Goal: Communication & Community: Answer question/provide support

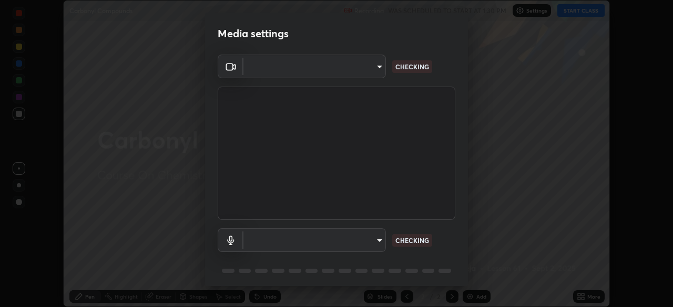
scroll to position [307, 673]
type input "f7a3972b1aa4ccc2bb278f1e0e3147348a18408e8ce32c2dd239d99c5c07823a"
click at [298, 240] on body "Erase all Carbonyl Compounds Recording WAS SCHEDULED TO START AT 1:30 PM Settin…" at bounding box center [336, 153] width 673 height 307
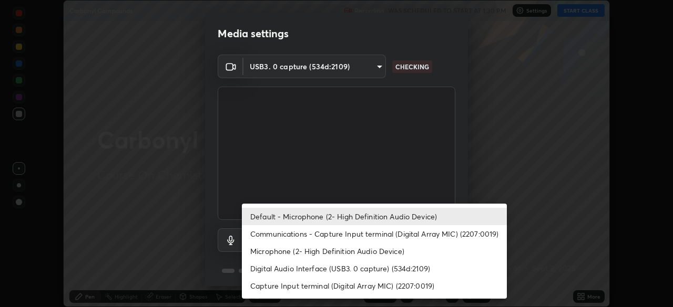
click at [297, 236] on li "Communications - Capture Input terminal (Digital Array MIC) (2207:0019)" at bounding box center [374, 233] width 265 height 17
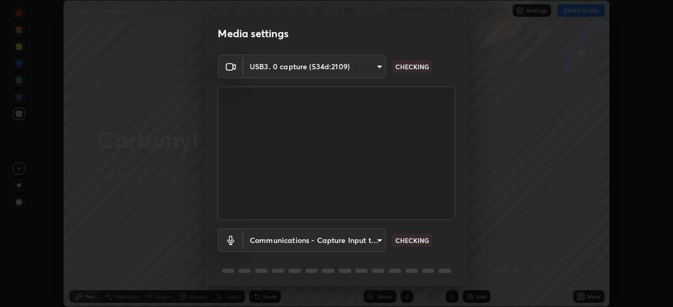
click at [298, 239] on body "Erase all Carbonyl Compounds Recording WAS SCHEDULED TO START AT 1:30 PM Settin…" at bounding box center [336, 153] width 673 height 307
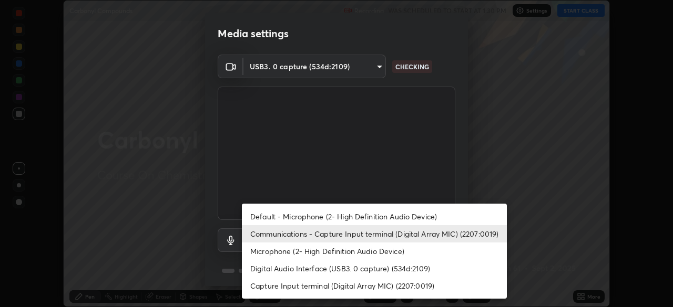
click at [301, 217] on li "Default - Microphone (2- High Definition Audio Device)" at bounding box center [374, 216] width 265 height 17
type input "default"
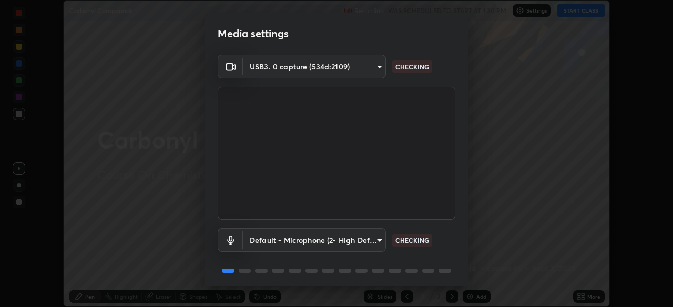
scroll to position [37, 0]
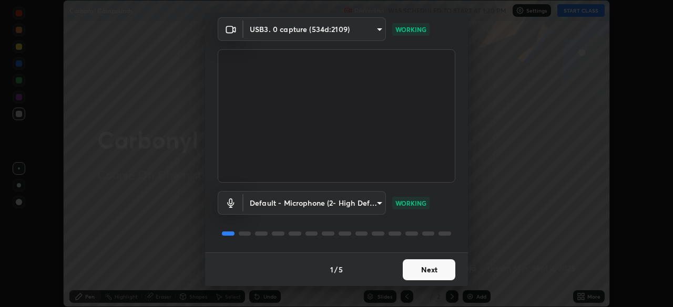
click at [423, 272] on button "Next" at bounding box center [429, 270] width 53 height 21
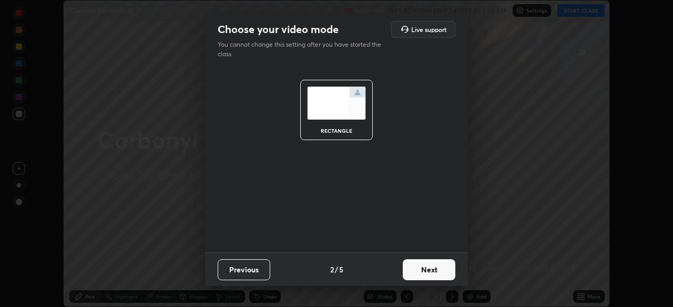
click at [434, 269] on button "Next" at bounding box center [429, 270] width 53 height 21
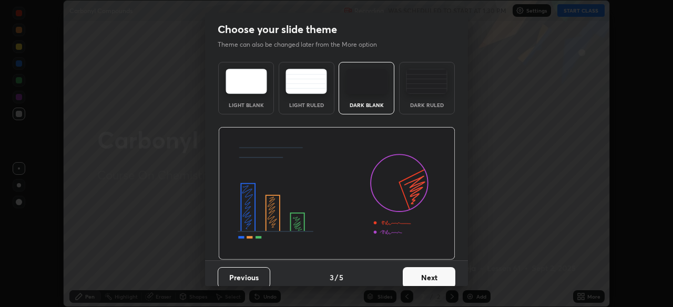
click at [424, 95] on div "Dark Ruled" at bounding box center [427, 88] width 56 height 53
click at [428, 283] on button "Next" at bounding box center [429, 278] width 53 height 21
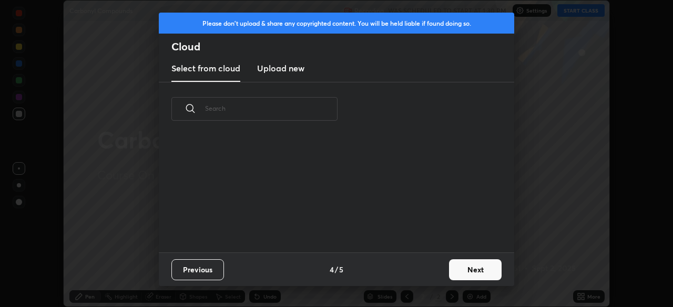
scroll to position [117, 337]
click at [456, 270] on button "Next" at bounding box center [475, 270] width 53 height 21
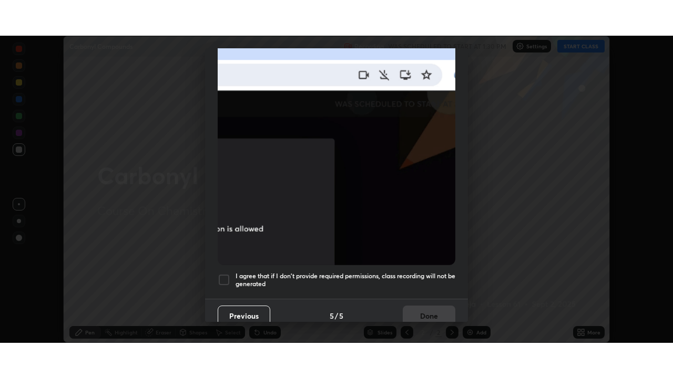
scroll to position [252, 0]
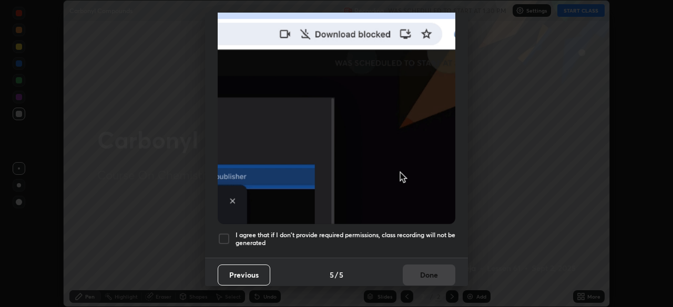
click at [379, 231] on h5 "I agree that if I don't provide required permissions, class recording will not …" at bounding box center [345, 239] width 220 height 16
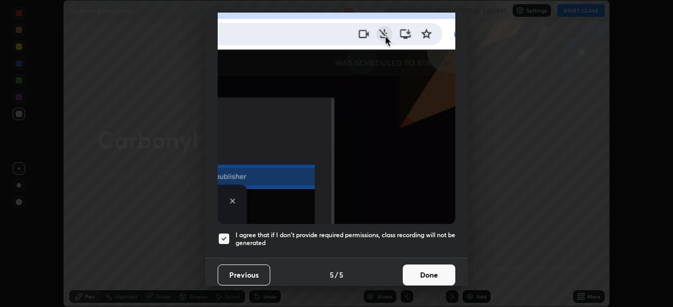
click at [420, 272] on button "Done" at bounding box center [429, 275] width 53 height 21
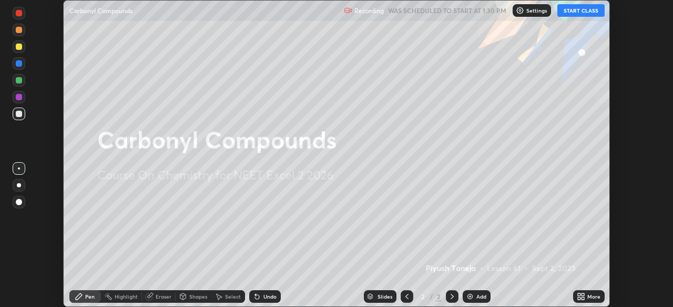
click at [569, 13] on button "START CLASS" at bounding box center [580, 10] width 47 height 13
click at [590, 298] on div "More" at bounding box center [593, 296] width 13 height 5
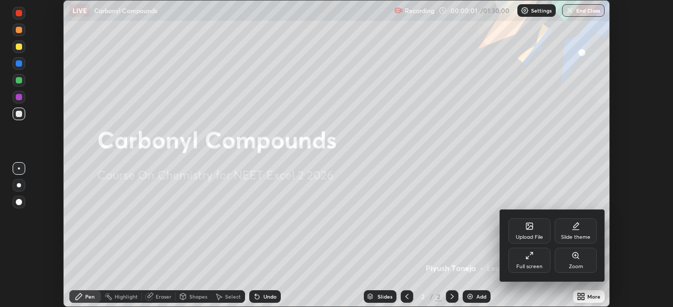
click at [535, 259] on div "Full screen" at bounding box center [529, 260] width 42 height 25
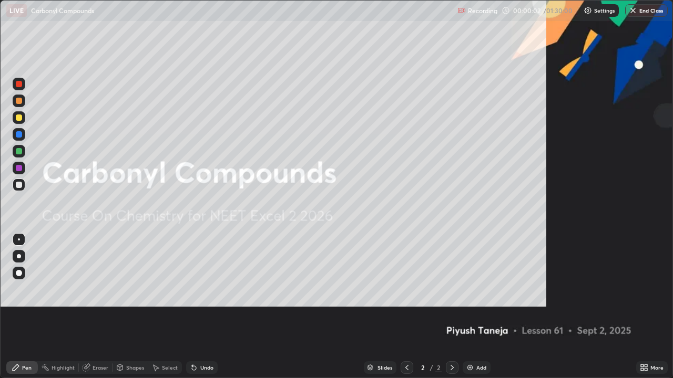
scroll to position [378, 673]
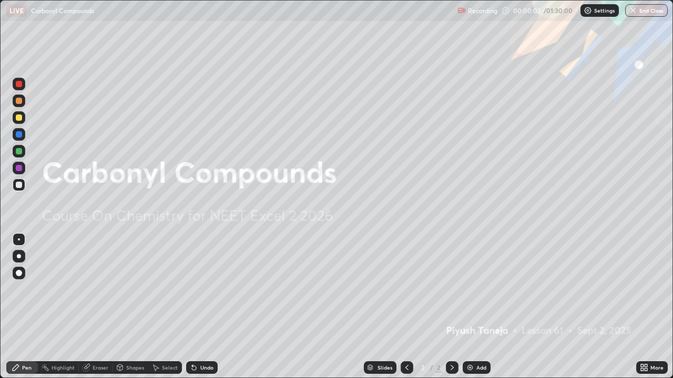
click at [478, 307] on div "Add" at bounding box center [481, 367] width 10 height 5
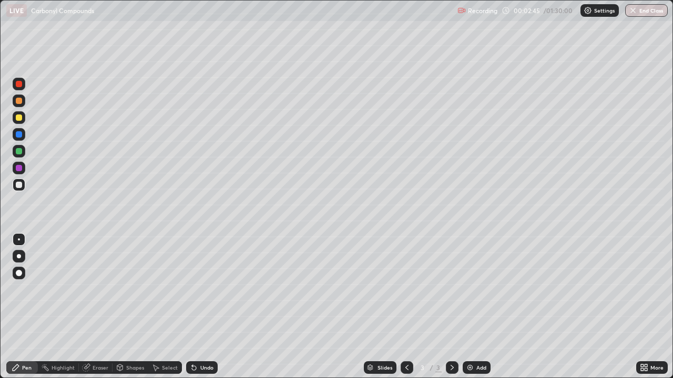
click at [19, 118] on div at bounding box center [19, 118] width 6 height 6
click at [66, 307] on div "Highlight" at bounding box center [63, 367] width 23 height 5
click at [19, 307] on icon at bounding box center [18, 331] width 5 height 5
click at [23, 307] on div "Pen" at bounding box center [26, 367] width 9 height 5
click at [20, 182] on div at bounding box center [19, 185] width 6 height 6
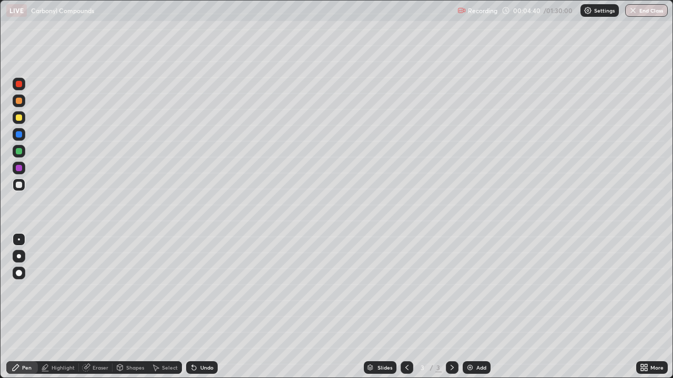
click at [469, 307] on img at bounding box center [470, 368] width 8 height 8
click at [198, 307] on div "Undo" at bounding box center [202, 368] width 32 height 13
click at [19, 118] on div at bounding box center [19, 118] width 6 height 6
click at [202, 307] on div "Undo" at bounding box center [206, 367] width 13 height 5
click at [406, 307] on icon at bounding box center [407, 368] width 8 height 8
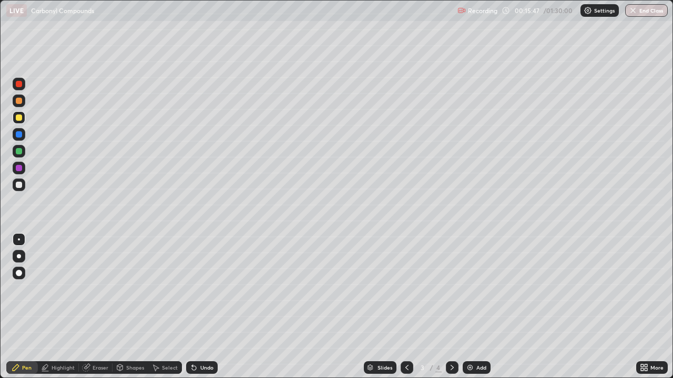
click at [450, 307] on icon at bounding box center [452, 368] width 8 height 8
click at [18, 101] on div at bounding box center [19, 101] width 6 height 6
click at [98, 307] on div "Eraser" at bounding box center [101, 367] width 16 height 5
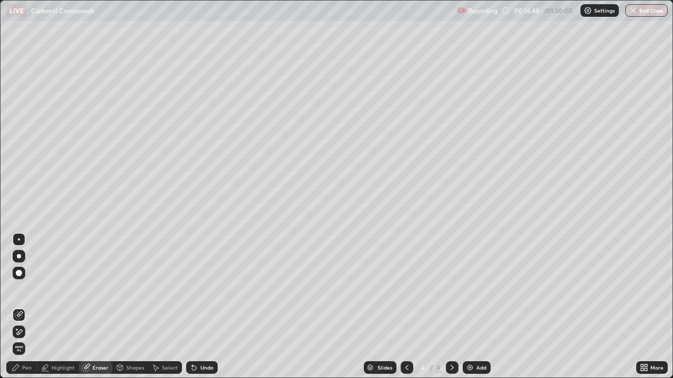
click at [33, 307] on div "Pen" at bounding box center [22, 368] width 32 height 13
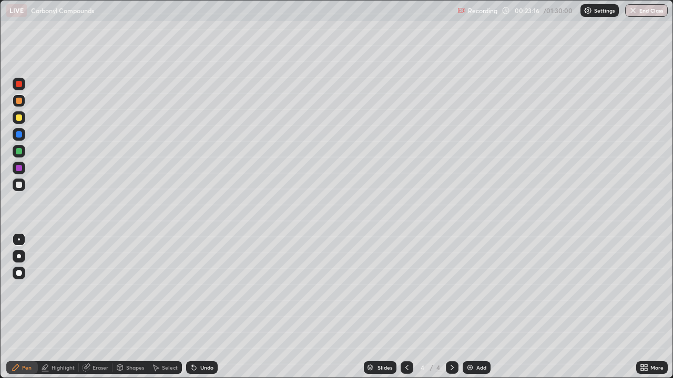
click at [477, 307] on div "Add" at bounding box center [477, 368] width 28 height 13
click at [20, 183] on div at bounding box center [19, 185] width 6 height 6
click at [406, 307] on icon at bounding box center [407, 368] width 8 height 8
click at [451, 307] on icon at bounding box center [452, 368] width 8 height 8
click at [403, 307] on icon at bounding box center [407, 368] width 8 height 8
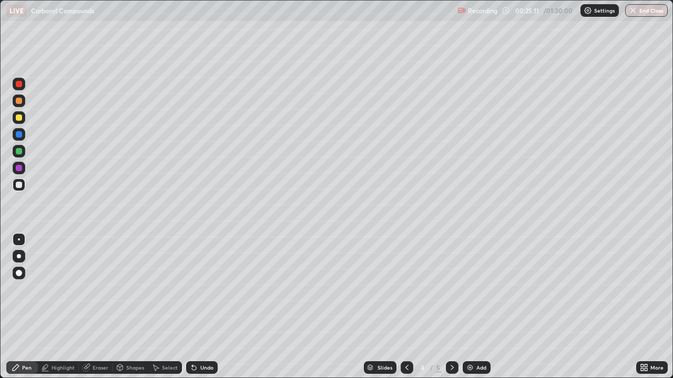
click at [456, 307] on div at bounding box center [452, 368] width 13 height 13
click at [480, 307] on div "Add" at bounding box center [481, 367] width 10 height 5
click at [203, 307] on div "Undo" at bounding box center [206, 367] width 13 height 5
click at [209, 307] on div "Undo" at bounding box center [206, 367] width 13 height 5
click at [207, 307] on div "Undo" at bounding box center [202, 368] width 32 height 13
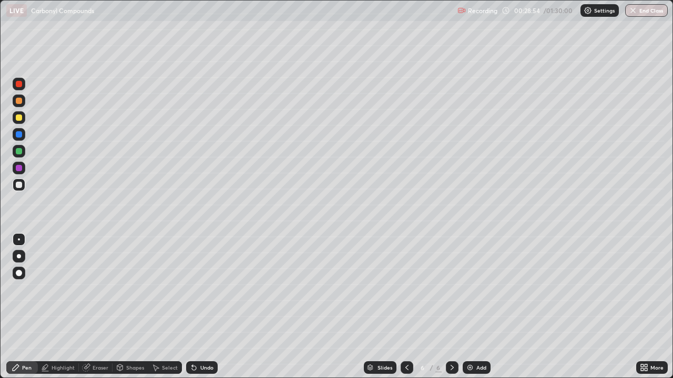
click at [202, 307] on div "Undo" at bounding box center [202, 368] width 32 height 13
click at [405, 307] on icon at bounding box center [406, 367] width 3 height 5
click at [447, 307] on div at bounding box center [452, 368] width 13 height 13
click at [406, 307] on icon at bounding box center [407, 368] width 8 height 8
click at [96, 307] on div "Eraser" at bounding box center [101, 367] width 16 height 5
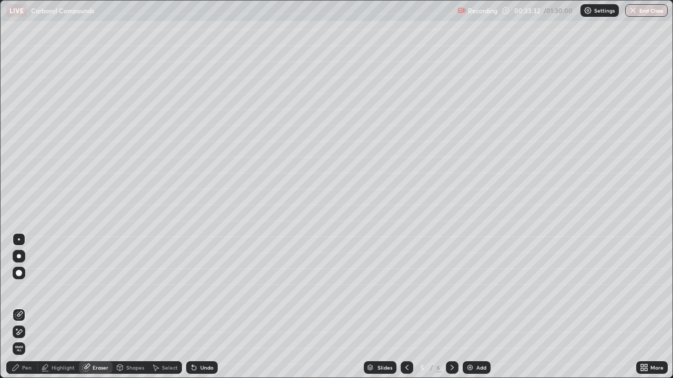
click at [20, 307] on div "Pen" at bounding box center [22, 368] width 32 height 13
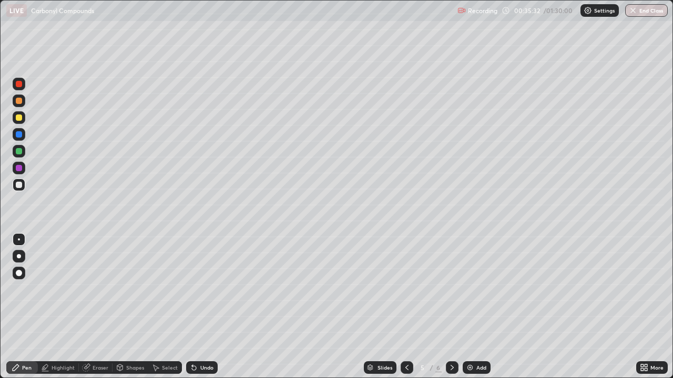
click at [449, 307] on icon at bounding box center [452, 368] width 8 height 8
click at [18, 179] on div at bounding box center [19, 185] width 13 height 13
click at [478, 307] on div "Add" at bounding box center [481, 367] width 10 height 5
click at [197, 307] on div "Undo" at bounding box center [202, 368] width 32 height 13
click at [200, 307] on div "Undo" at bounding box center [206, 367] width 13 height 5
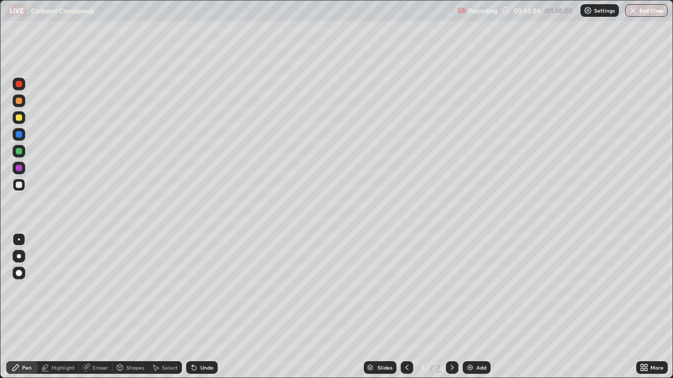
click at [201, 307] on div "Undo" at bounding box center [206, 367] width 13 height 5
click at [200, 307] on div "Undo" at bounding box center [206, 367] width 13 height 5
click at [204, 307] on div "Undo" at bounding box center [202, 368] width 32 height 13
click at [204, 307] on div "Undo" at bounding box center [206, 367] width 13 height 5
click at [207, 307] on div "Undo" at bounding box center [206, 367] width 13 height 5
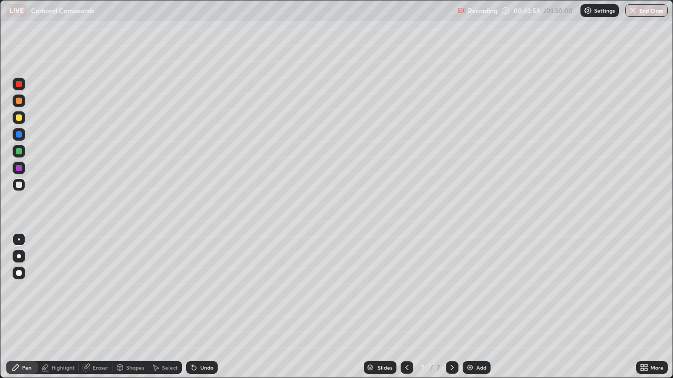
click at [197, 307] on div "Undo" at bounding box center [202, 368] width 32 height 13
click at [18, 115] on div at bounding box center [19, 118] width 6 height 6
click at [15, 189] on div at bounding box center [19, 185] width 13 height 13
click at [472, 307] on img at bounding box center [470, 368] width 8 height 8
click at [407, 307] on icon at bounding box center [407, 368] width 8 height 8
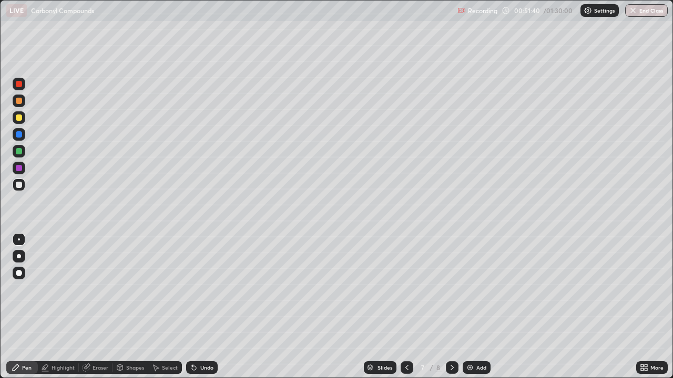
click at [451, 307] on icon at bounding box center [452, 368] width 8 height 8
click at [18, 115] on div at bounding box center [19, 118] width 6 height 6
click at [204, 307] on div "Undo" at bounding box center [206, 367] width 13 height 5
click at [163, 307] on div "Select" at bounding box center [170, 367] width 16 height 5
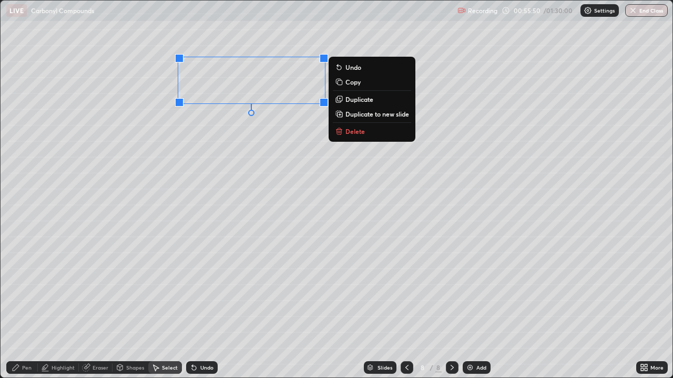
click at [27, 307] on div "Pen" at bounding box center [22, 368] width 32 height 13
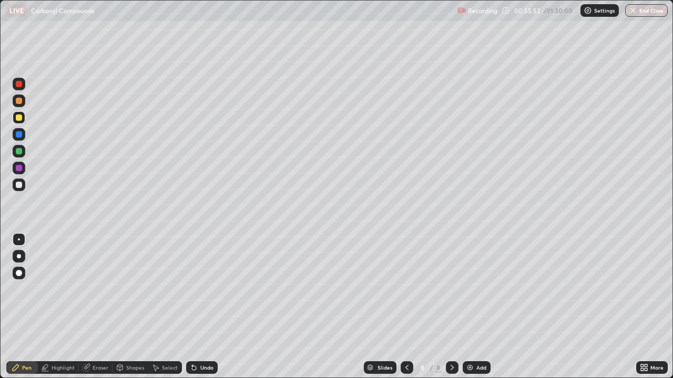
click at [18, 101] on div at bounding box center [19, 101] width 6 height 6
click at [22, 184] on div at bounding box center [19, 185] width 6 height 6
click at [476, 307] on div "Add" at bounding box center [481, 367] width 10 height 5
click at [401, 307] on div at bounding box center [406, 368] width 13 height 13
click at [450, 307] on icon at bounding box center [452, 368] width 8 height 8
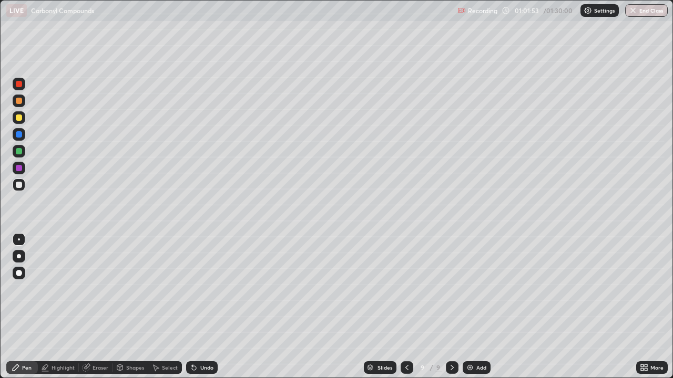
click at [20, 117] on div at bounding box center [19, 118] width 6 height 6
click at [208, 307] on div "Undo" at bounding box center [206, 367] width 13 height 5
click at [19, 182] on div at bounding box center [19, 185] width 6 height 6
click at [204, 307] on div "Undo" at bounding box center [206, 367] width 13 height 5
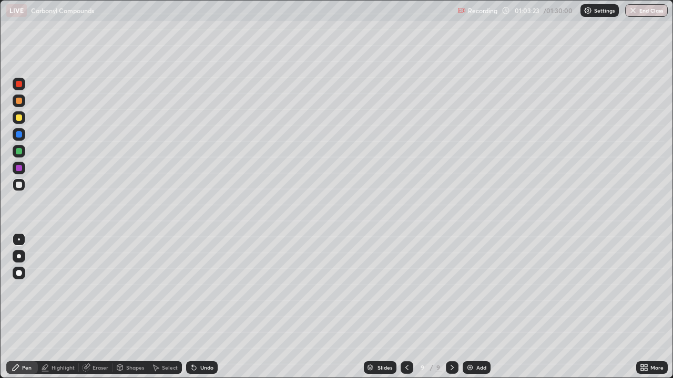
click at [206, 307] on div "Undo" at bounding box center [206, 367] width 13 height 5
click at [197, 307] on div "Undo" at bounding box center [202, 368] width 32 height 13
click at [210, 307] on div "Undo" at bounding box center [206, 367] width 13 height 5
click at [101, 307] on div "Eraser" at bounding box center [101, 367] width 16 height 5
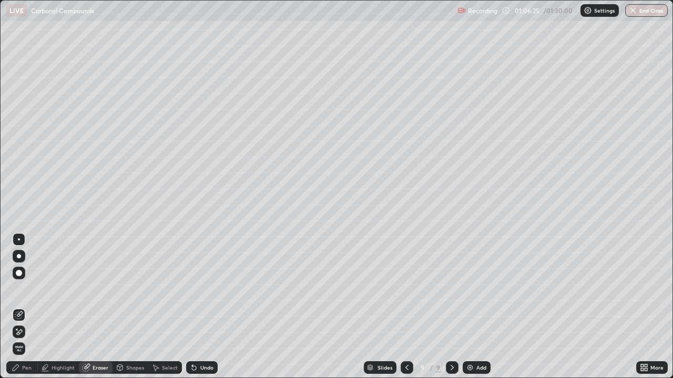
click at [26, 307] on div "Pen" at bounding box center [26, 367] width 9 height 5
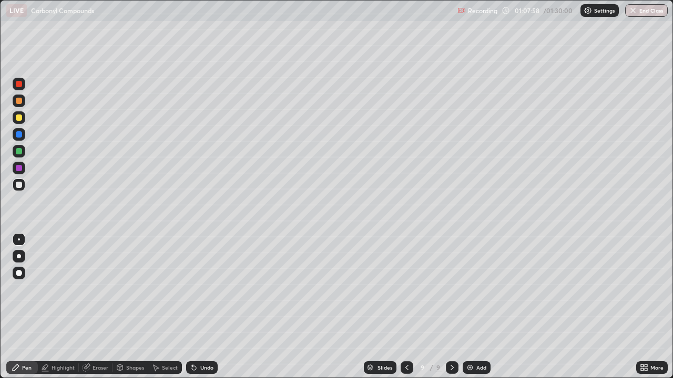
click at [474, 307] on div "Add" at bounding box center [477, 368] width 28 height 13
click at [204, 307] on div "Undo" at bounding box center [206, 367] width 13 height 5
click at [208, 307] on div "Undo" at bounding box center [206, 367] width 13 height 5
click at [207, 307] on div "Undo" at bounding box center [202, 368] width 32 height 13
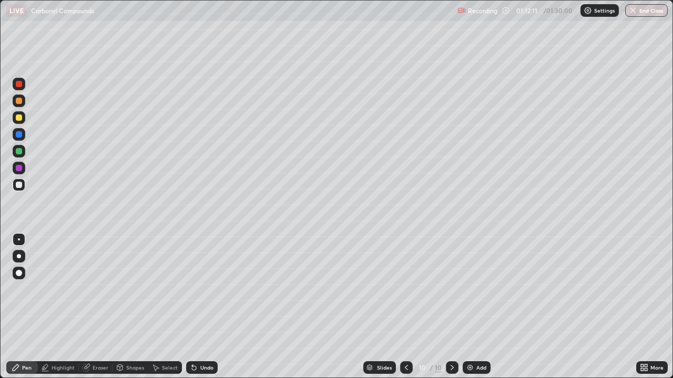
click at [207, 307] on div "Undo" at bounding box center [202, 368] width 32 height 13
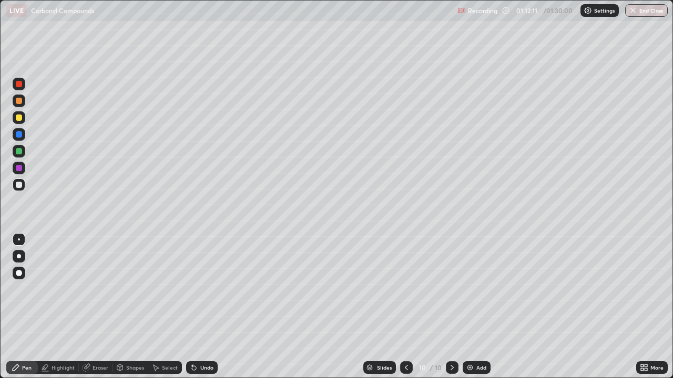
click at [206, 307] on div "Undo" at bounding box center [202, 368] width 32 height 13
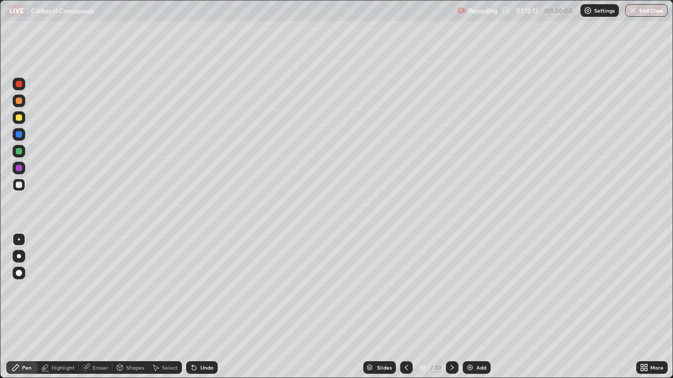
click at [204, 307] on div "Undo" at bounding box center [202, 368] width 32 height 13
click at [202, 307] on div "Undo" at bounding box center [206, 367] width 13 height 5
click at [474, 307] on div "Add" at bounding box center [477, 368] width 28 height 13
click at [405, 307] on icon at bounding box center [407, 368] width 8 height 8
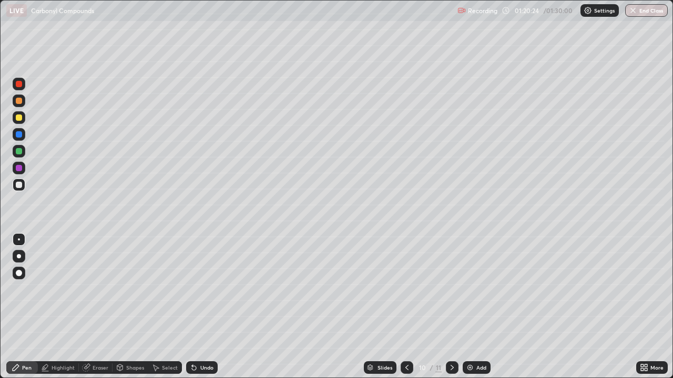
click at [451, 307] on icon at bounding box center [452, 368] width 8 height 8
click at [200, 307] on div "Undo" at bounding box center [206, 367] width 13 height 5
click at [207, 307] on div "Undo" at bounding box center [206, 367] width 13 height 5
click at [537, 11] on div "01:25:08" at bounding box center [527, 10] width 29 height 6
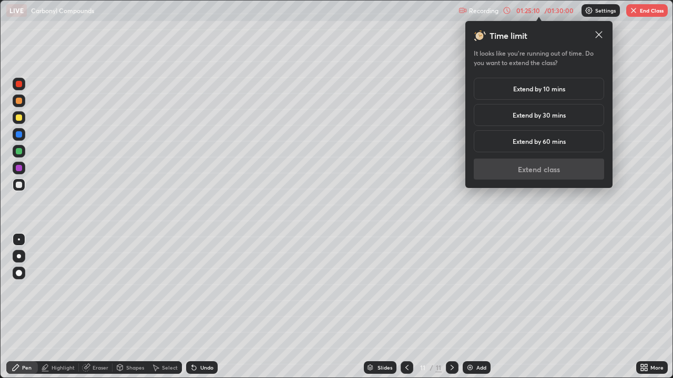
click at [557, 117] on h5 "Extend by 30 mins" at bounding box center [538, 114] width 53 height 9
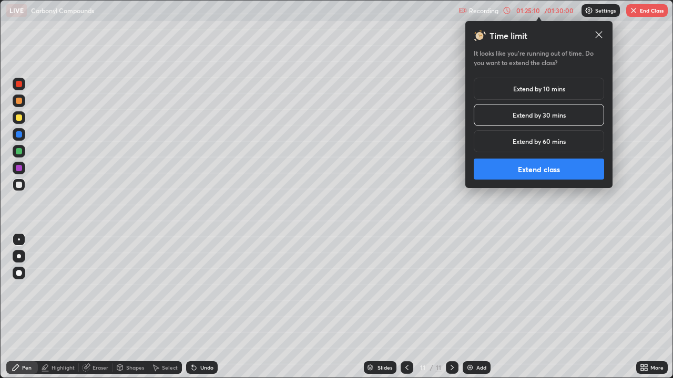
click at [545, 170] on button "Extend class" at bounding box center [539, 169] width 130 height 21
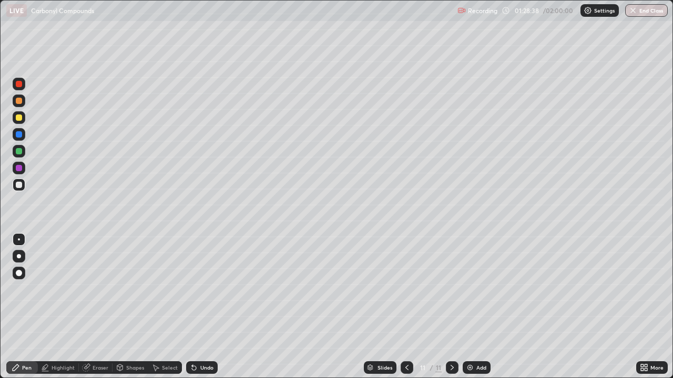
click at [477, 307] on div "Add" at bounding box center [481, 367] width 10 height 5
click at [202, 307] on div "Undo" at bounding box center [206, 367] width 13 height 5
click at [200, 307] on div "Undo" at bounding box center [206, 367] width 13 height 5
click at [473, 307] on div "Add" at bounding box center [477, 368] width 28 height 13
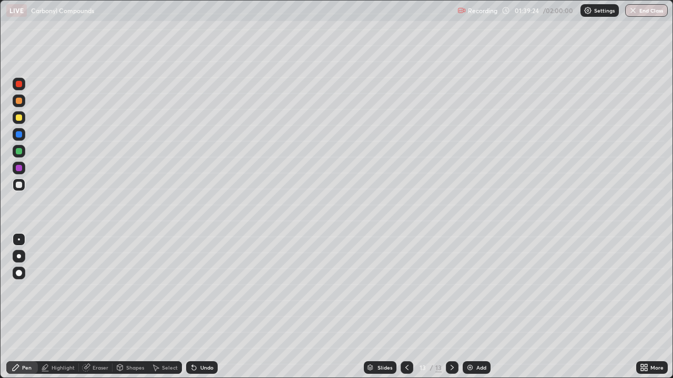
click at [206, 307] on div "Undo" at bounding box center [202, 368] width 32 height 13
click at [23, 117] on div at bounding box center [19, 117] width 13 height 13
click at [200, 307] on div "Undo" at bounding box center [206, 367] width 13 height 5
click at [19, 187] on div at bounding box center [19, 185] width 6 height 6
click at [20, 185] on div at bounding box center [19, 185] width 6 height 6
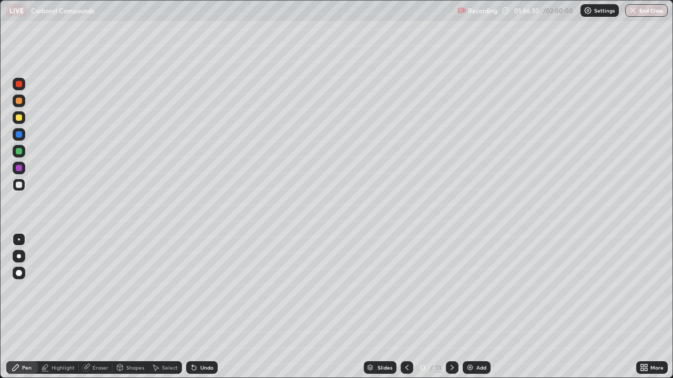
click at [474, 307] on div "Add" at bounding box center [477, 368] width 28 height 13
click at [205, 307] on div "Undo" at bounding box center [206, 367] width 13 height 5
click at [636, 14] on img "button" at bounding box center [633, 10] width 8 height 8
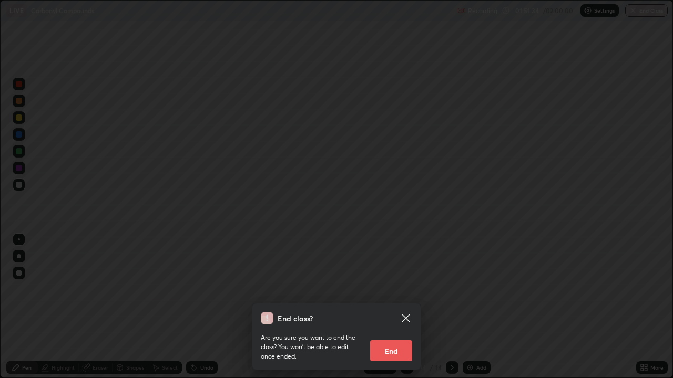
click at [391, 307] on button "End" at bounding box center [391, 351] width 42 height 21
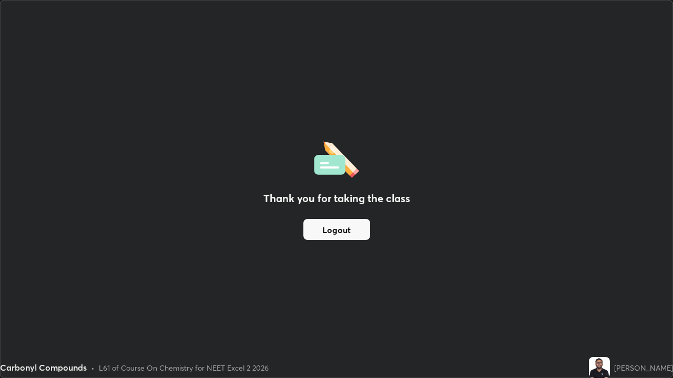
click at [348, 230] on button "Logout" at bounding box center [336, 229] width 67 height 21
click at [351, 229] on button "Logout" at bounding box center [336, 229] width 67 height 21
